Goal: Transaction & Acquisition: Purchase product/service

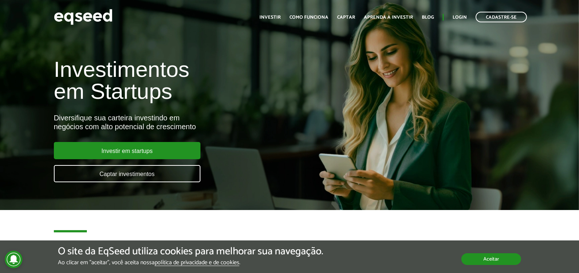
click at [493, 260] on button "Aceitar" at bounding box center [491, 259] width 60 height 12
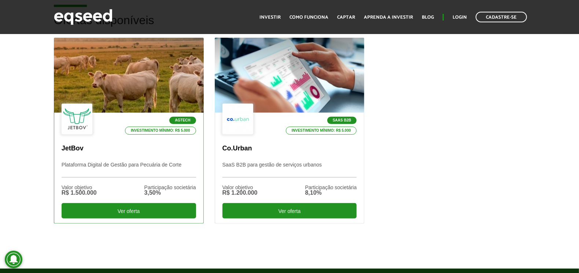
scroll to position [220, 0]
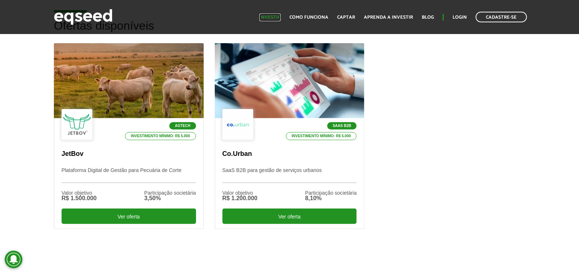
click at [272, 15] on link "Investir" at bounding box center [269, 17] width 21 height 5
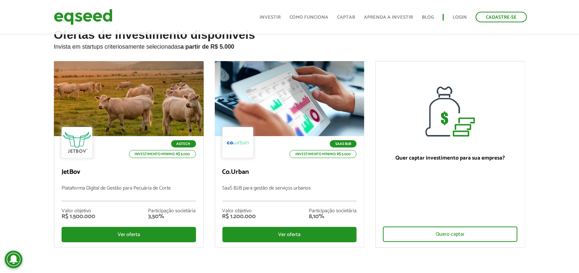
scroll to position [40, 0]
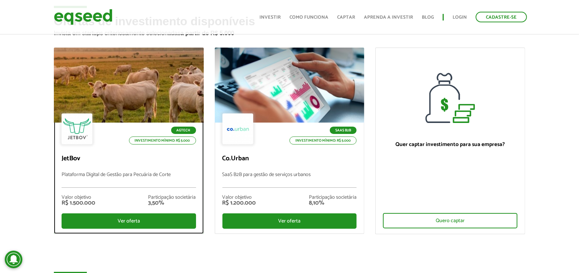
click at [115, 106] on div at bounding box center [129, 85] width 180 height 90
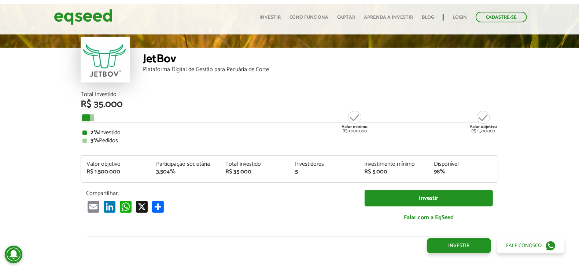
scroll to position [881, 0]
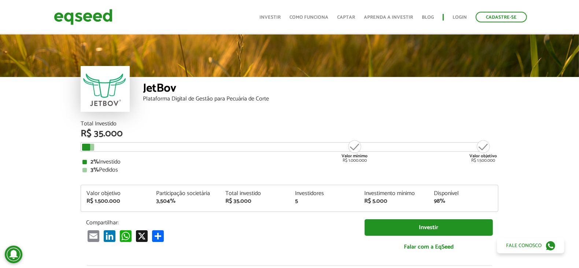
scroll to position [41, 0]
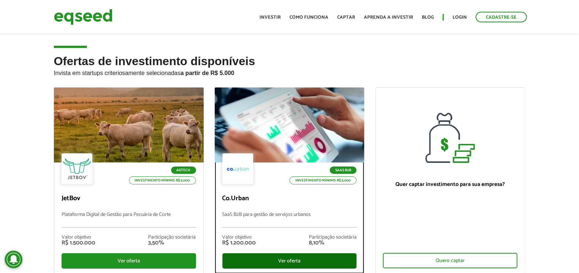
click at [289, 259] on div "Ver oferta" at bounding box center [289, 260] width 134 height 15
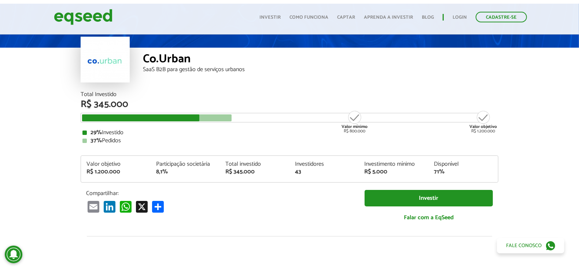
scroll to position [27, 0]
